Goal: Learn about a topic: Learn about a topic

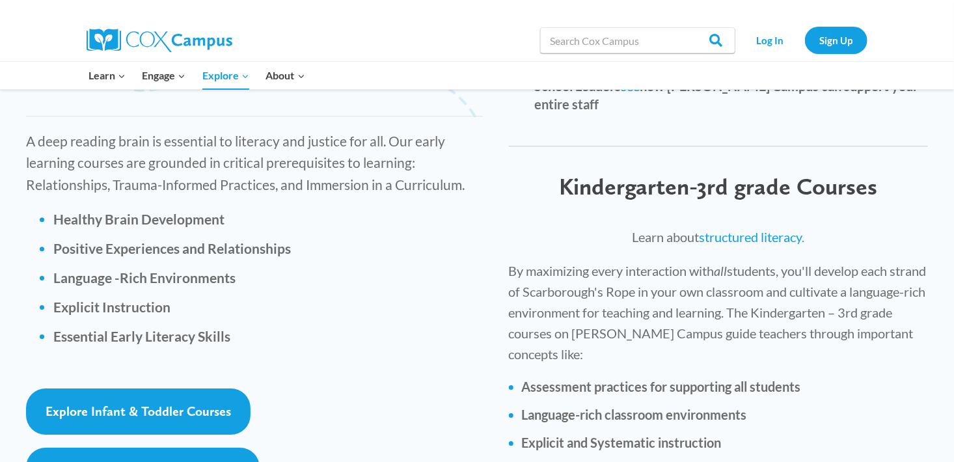
scroll to position [1828, 0]
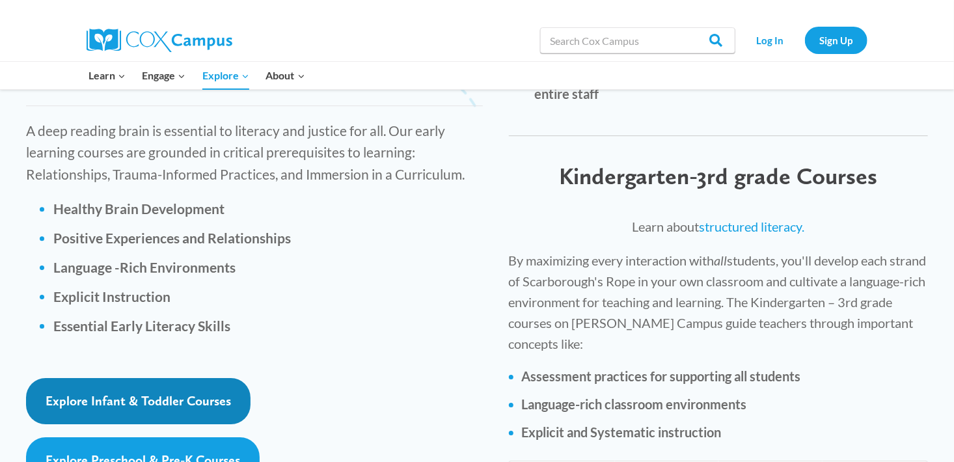
click at [182, 393] on span "Explore Infant & Toddler Courses" at bounding box center [139, 401] width 186 height 16
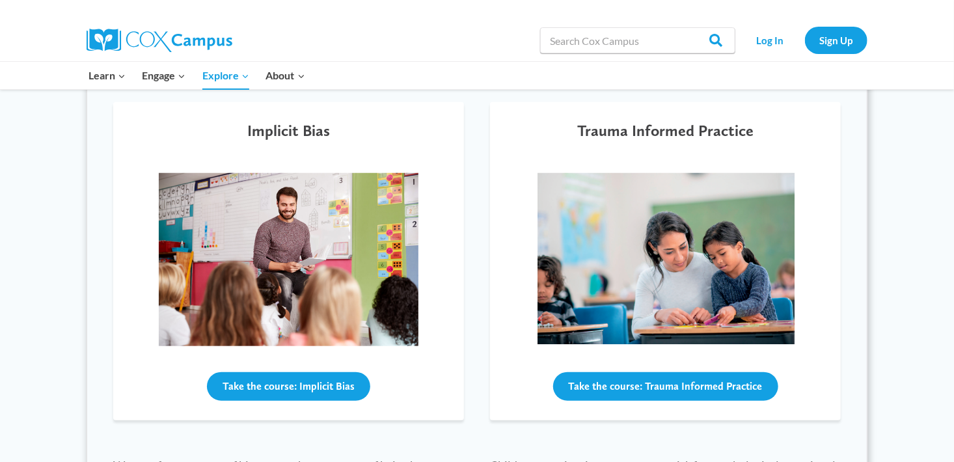
scroll to position [420, 0]
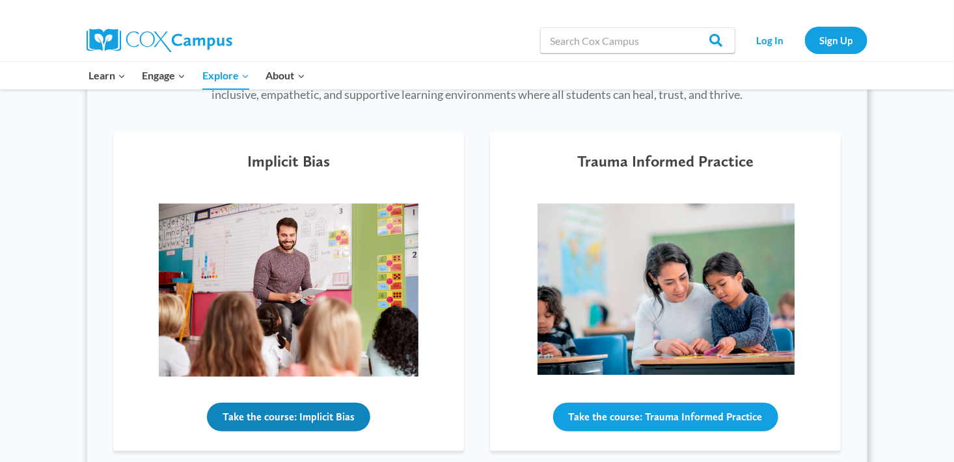
click at [275, 417] on button "Take the course: Implicit Bias" at bounding box center [288, 417] width 163 height 29
